Goal: Transaction & Acquisition: Purchase product/service

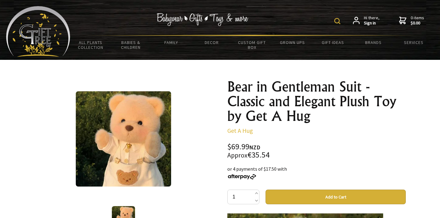
click at [121, 145] on img at bounding box center [123, 138] width 95 height 95
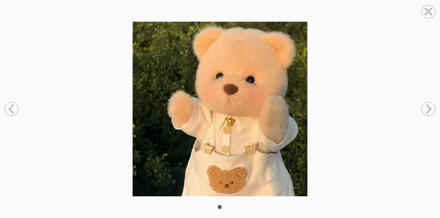
click at [242, 173] on img at bounding box center [220, 109] width 440 height 174
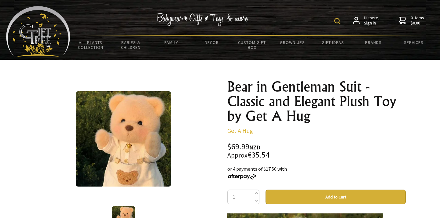
click at [119, 159] on img at bounding box center [123, 138] width 95 height 95
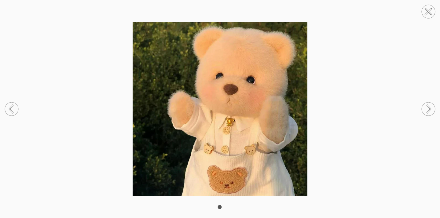
click at [207, 131] on img at bounding box center [220, 109] width 440 height 174
